Goal: Find specific page/section: Find specific page/section

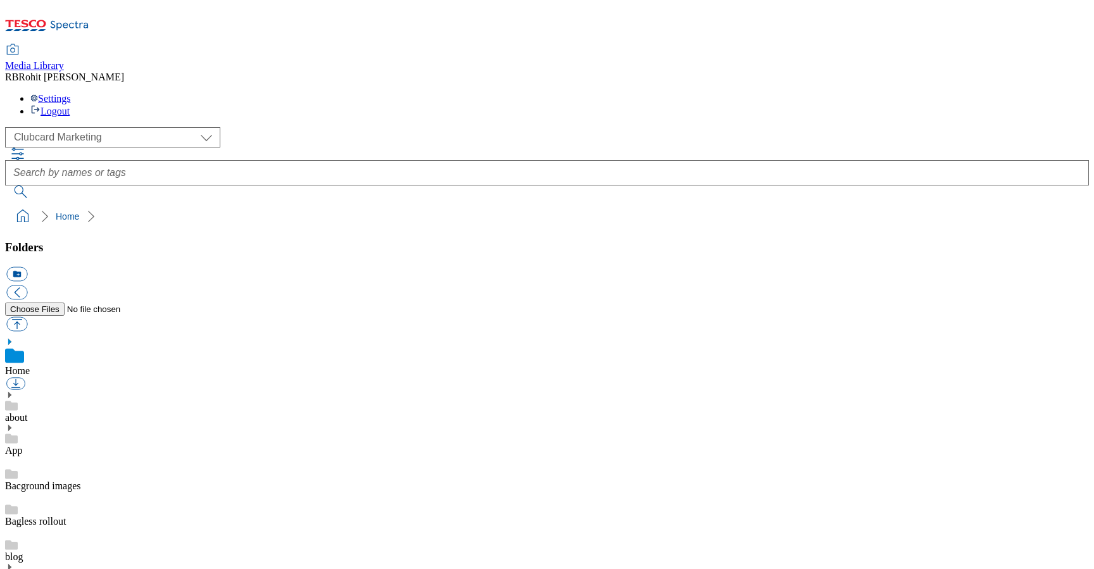
scroll to position [2, 0]
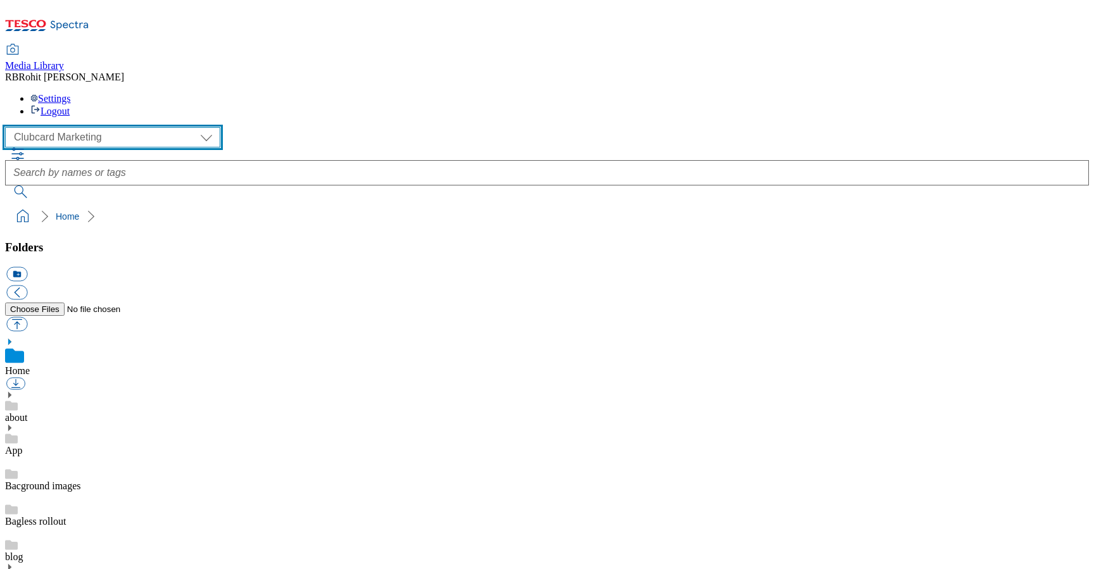
click at [94, 127] on select "Clubcard Marketing Clubcard ROI Dotcom UK GHS Marketing UK GHS ROI Realfood Tes…" at bounding box center [112, 137] width 215 height 20
select select "flare-ghs-mktg"
click at [9, 127] on select "Clubcard Marketing Clubcard ROI Dotcom UK GHS Marketing UK GHS ROI Realfood Tes…" at bounding box center [112, 137] width 215 height 20
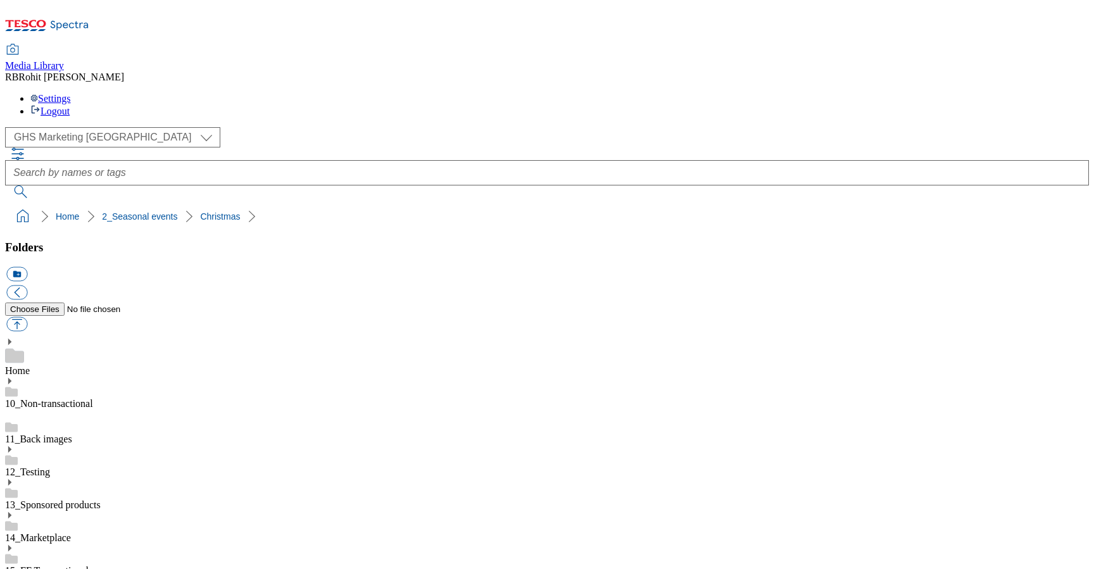
scroll to position [108, 0]
